Goal: Task Accomplishment & Management: Manage account settings

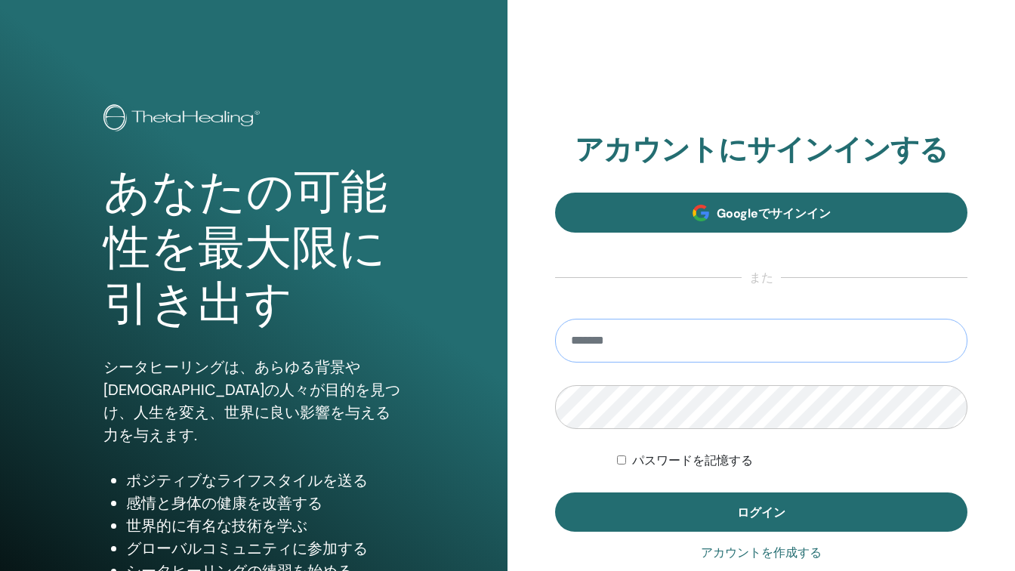
type input "**********"
click at [761, 512] on button "ログイン" at bounding box center [761, 512] width 412 height 39
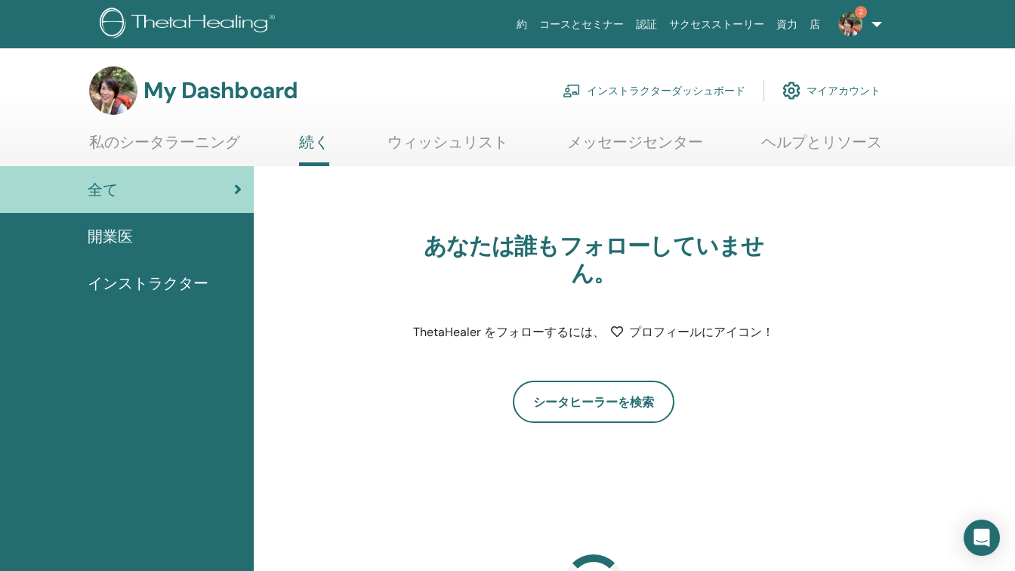
click at [646, 91] on link "インストラクターダッシュボード" at bounding box center [654, 90] width 183 height 33
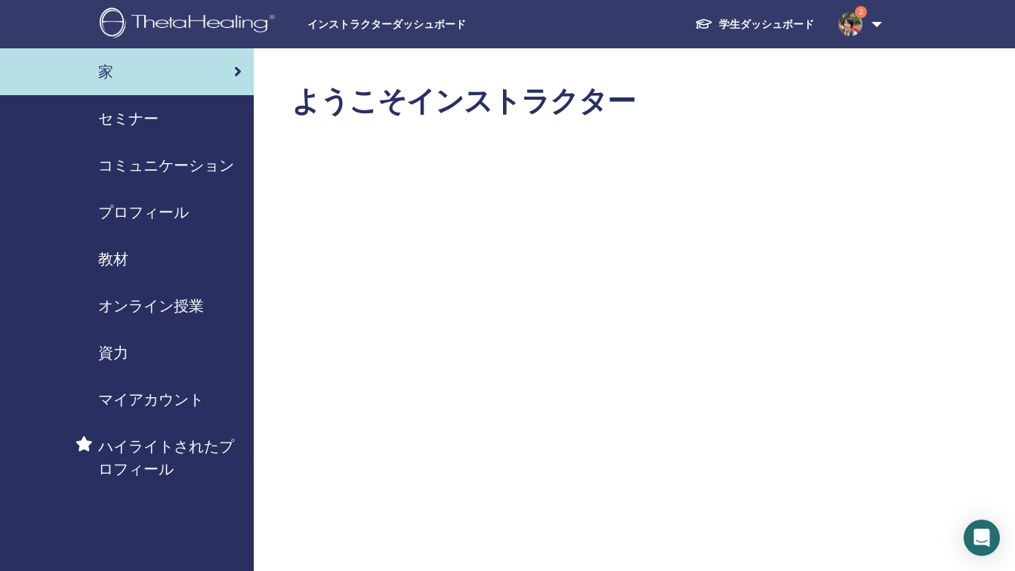
click at [144, 118] on span "セミナー" at bounding box center [128, 118] width 60 height 23
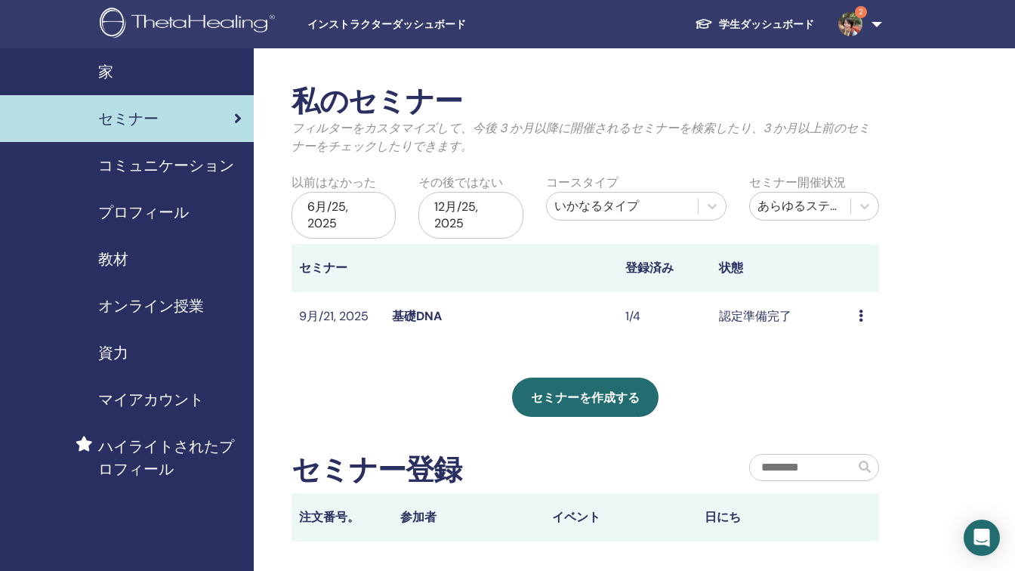
click at [861, 316] on icon at bounding box center [861, 316] width 5 height 12
click at [845, 375] on link "出席者" at bounding box center [853, 374] width 36 height 16
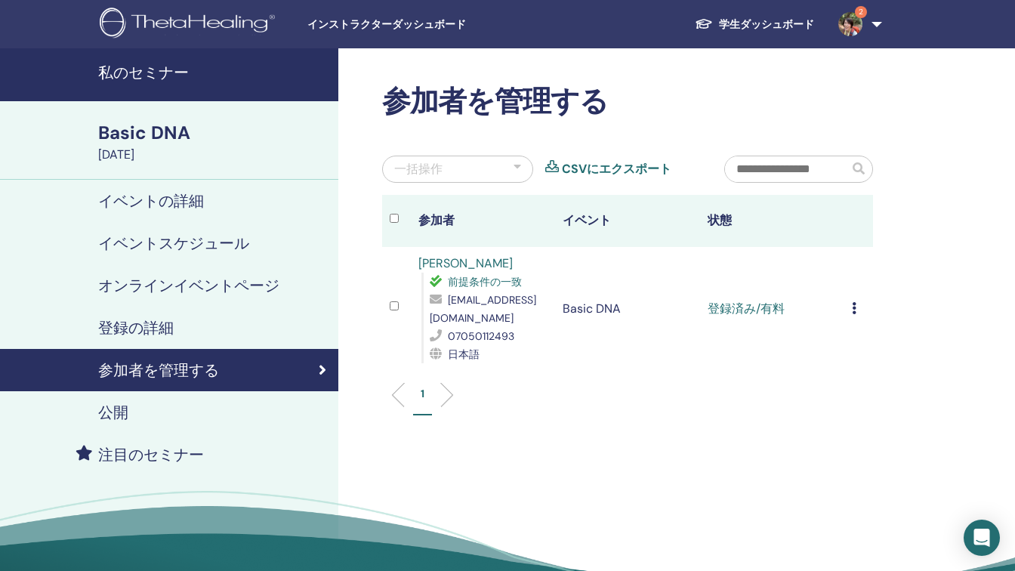
click at [852, 310] on icon at bounding box center [854, 308] width 5 height 12
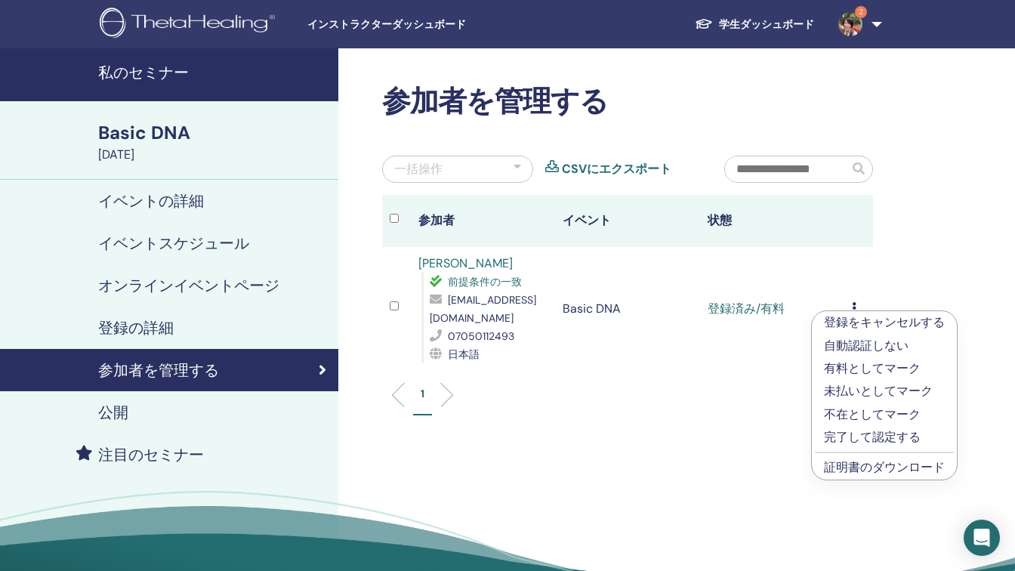
click at [846, 434] on p "完了して認定する" at bounding box center [884, 437] width 121 height 18
